Goal: Complete application form

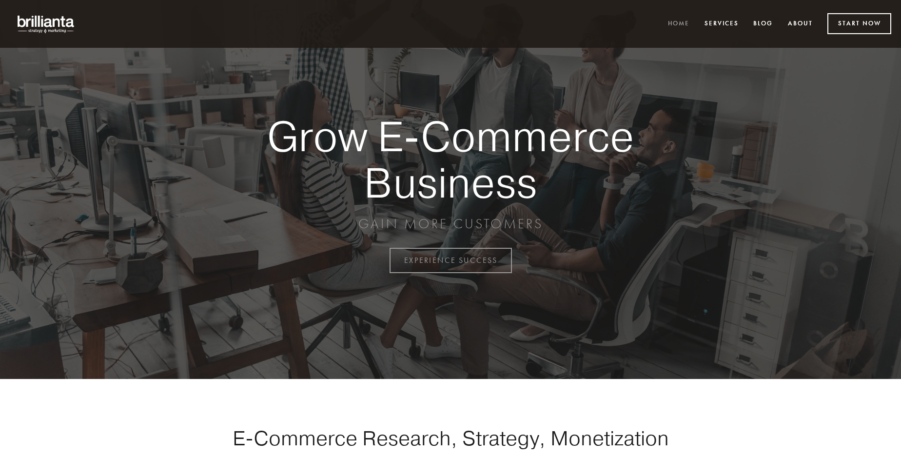
scroll to position [2557, 0]
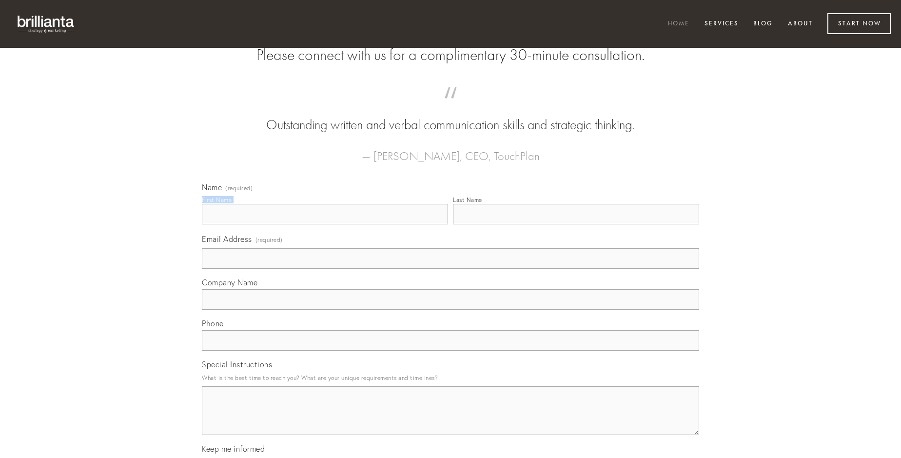
type input "[PERSON_NAME]"
click at [576, 224] on input "Last Name" at bounding box center [576, 214] width 246 height 20
type input "[PERSON_NAME]"
click at [451, 269] on input "Email Address (required)" at bounding box center [450, 258] width 497 height 20
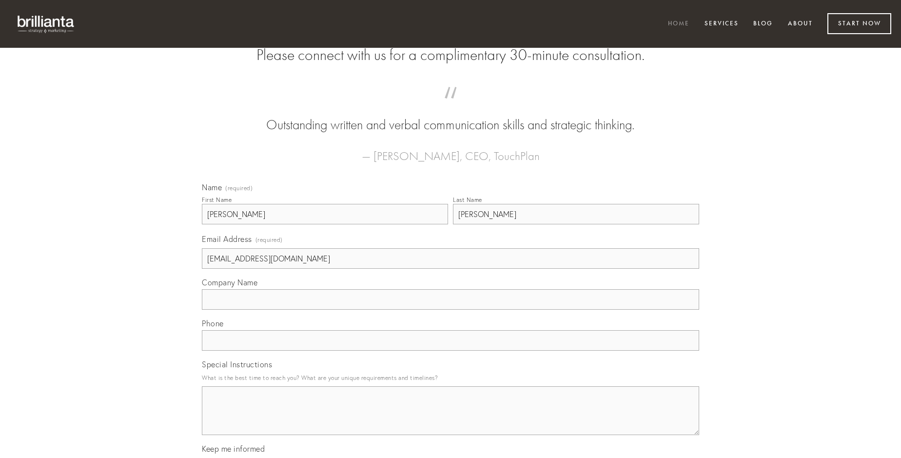
type input "[EMAIL_ADDRESS][DOMAIN_NAME]"
click at [451, 310] on input "Company Name" at bounding box center [450, 299] width 497 height 20
type input "canto"
click at [451, 351] on input "text" at bounding box center [450, 340] width 497 height 20
click at [451, 419] on textarea "Special Instructions" at bounding box center [450, 410] width 497 height 49
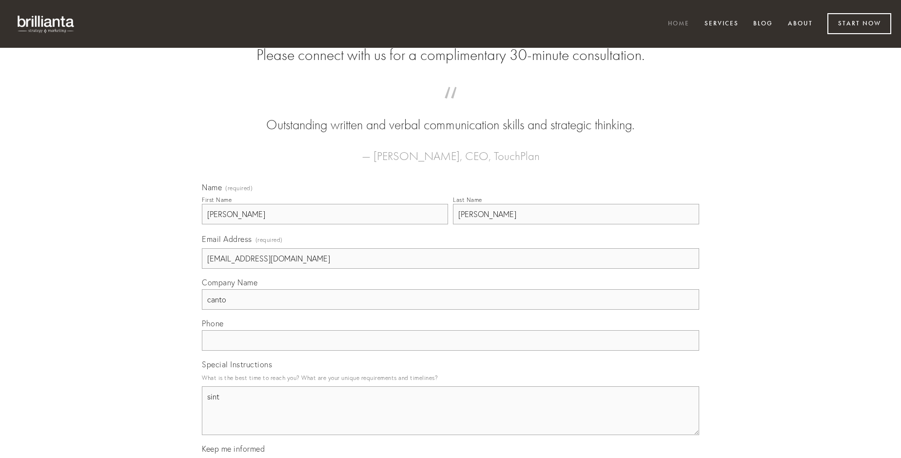
type textarea "sint"
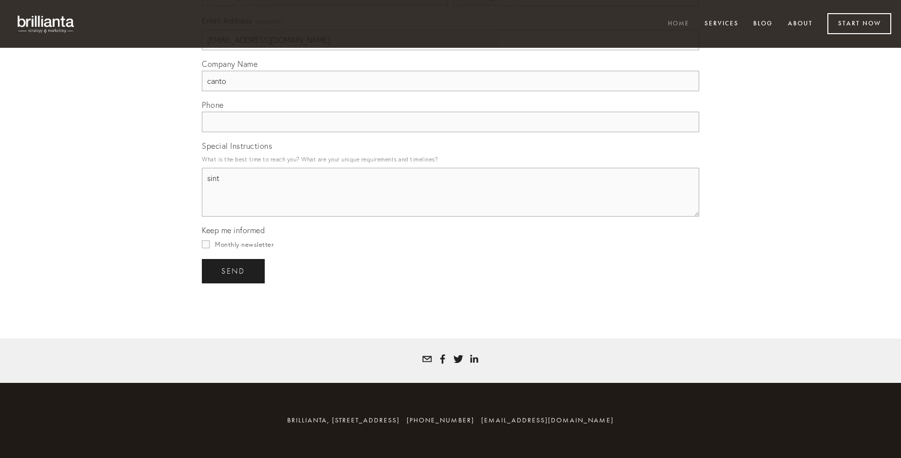
click at [234, 271] on span "send" at bounding box center [233, 271] width 24 height 9
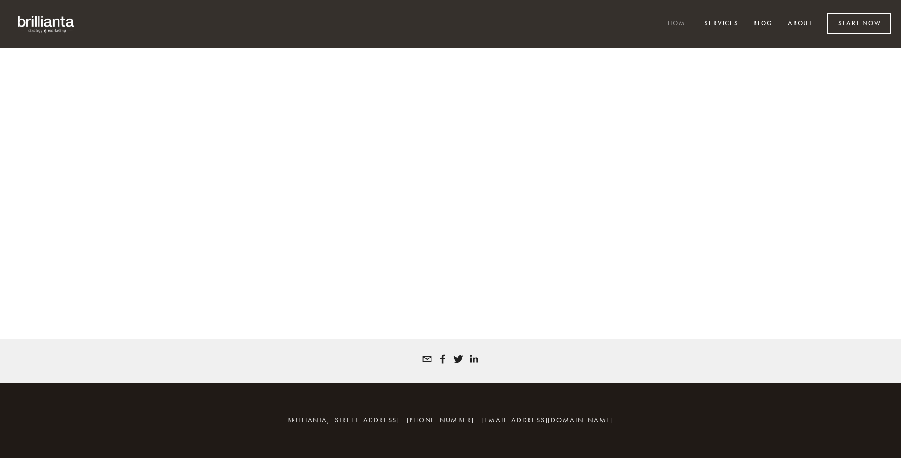
scroll to position [2543, 0]
